Goal: Use online tool/utility: Use online tool/utility

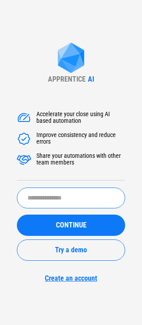
click at [50, 198] on input "text" at bounding box center [71, 198] width 108 height 21
type input "******"
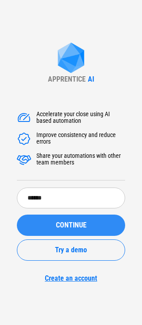
click at [69, 225] on span "CONTINUE" at bounding box center [71, 225] width 31 height 7
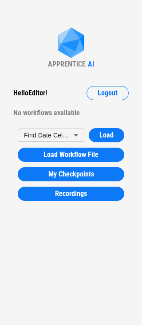
click at [55, 133] on body "APPRENTICE AI Hello Editor ! Logout No workflows available Find Date Cells - Fl…" at bounding box center [71, 162] width 142 height 325
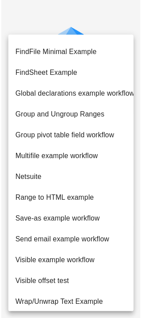
scroll to position [385, 0]
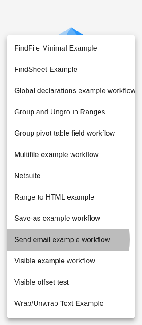
click at [43, 240] on li "Send email example workflow" at bounding box center [71, 239] width 128 height 21
type input "*"
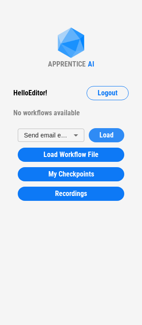
click at [104, 134] on span "Load" at bounding box center [106, 135] width 14 height 7
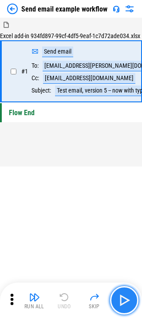
click at [122, 299] on img "button" at bounding box center [124, 301] width 14 height 14
